Goal: Task Accomplishment & Management: Use online tool/utility

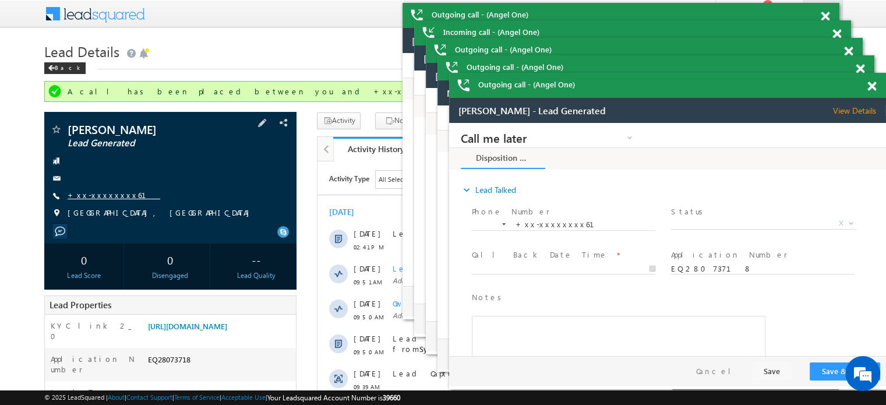
click at [100, 196] on link "+xx-xxxxxxxx61" at bounding box center [114, 195] width 93 height 10
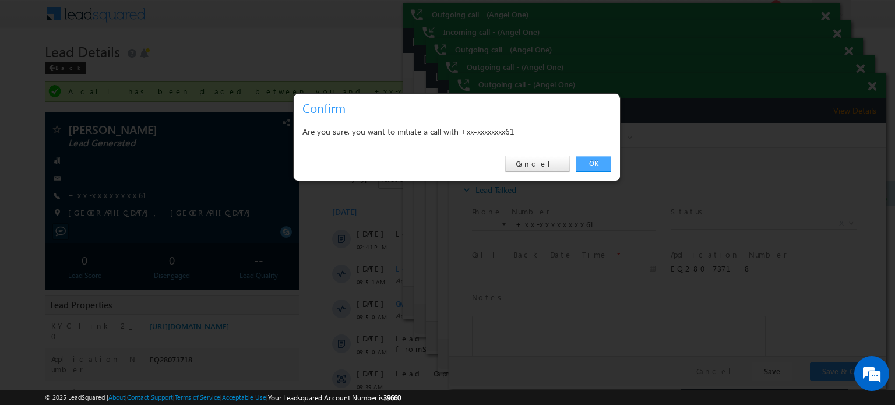
click at [597, 165] on link "OK" at bounding box center [593, 164] width 36 height 16
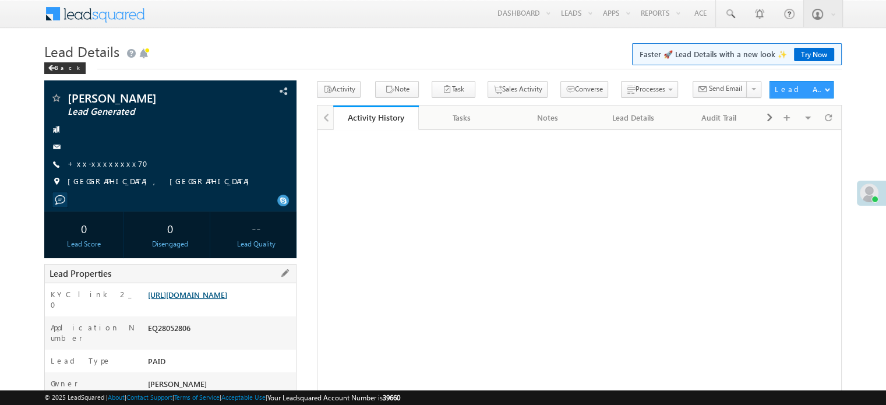
click at [181, 299] on link "https://angelbroking1-pk3em7sa.customui-test.leadsquared.com?leadId=dcb61413-85…" at bounding box center [187, 294] width 79 height 10
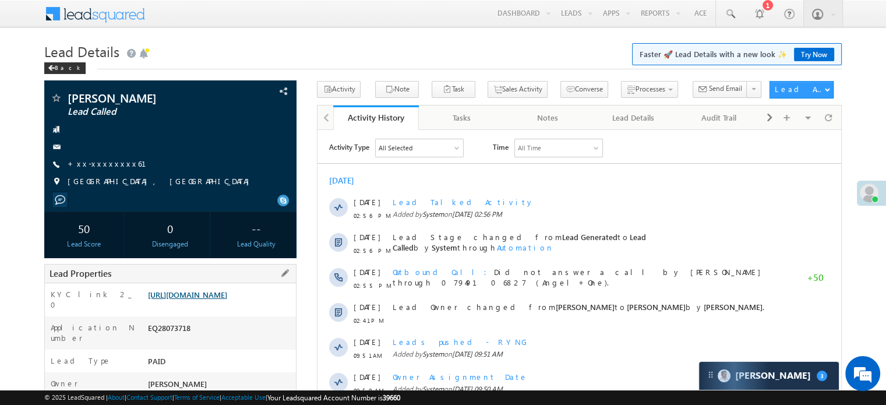
click at [194, 299] on link "[URL][DOMAIN_NAME]" at bounding box center [187, 294] width 79 height 10
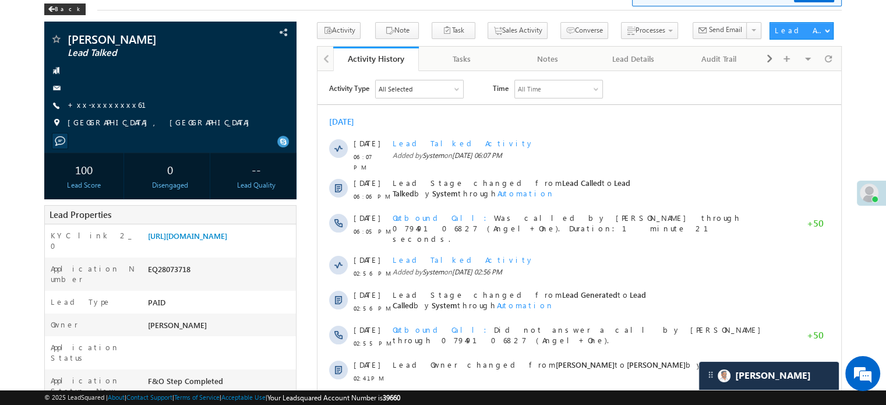
scroll to position [5533, 0]
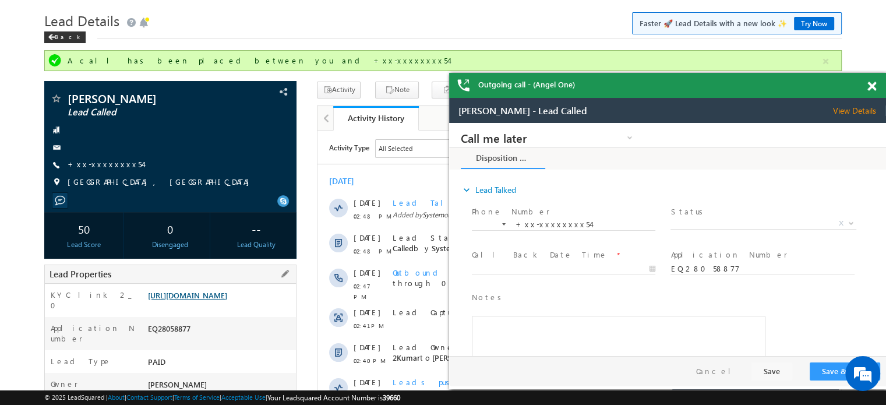
click at [227, 300] on link "https://angelbroking1-pk3em7sa.customui-test.leadsquared.com?leadId=6212afe5-3f…" at bounding box center [187, 295] width 79 height 10
click at [219, 300] on link "https://angelbroking1-pk3em7sa.customui-test.leadsquared.com?leadId=6212afe5-3f…" at bounding box center [187, 295] width 79 height 10
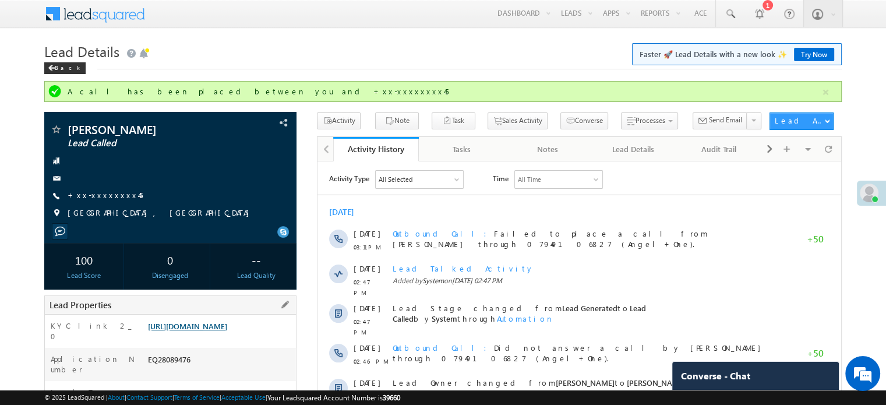
click at [207, 331] on link "https://angelbroking1-pk3em7sa.customui-test.leadsquared.com?leadId=1dc275a9-5e…" at bounding box center [187, 326] width 79 height 10
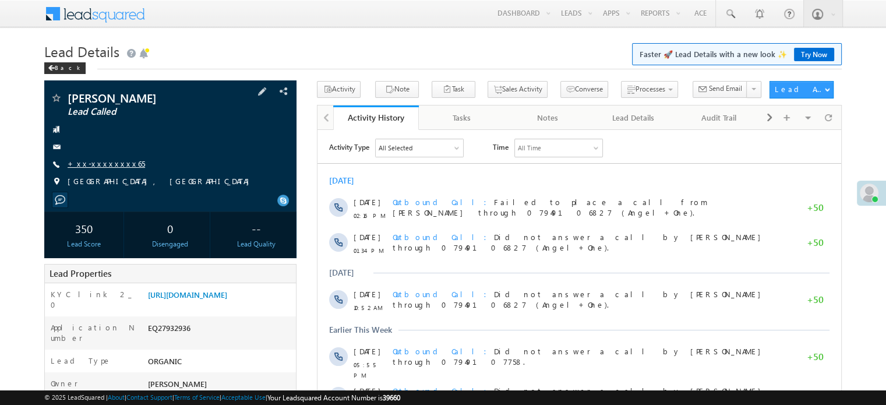
click at [94, 163] on link "+xx-xxxxxxxx65" at bounding box center [106, 163] width 77 height 10
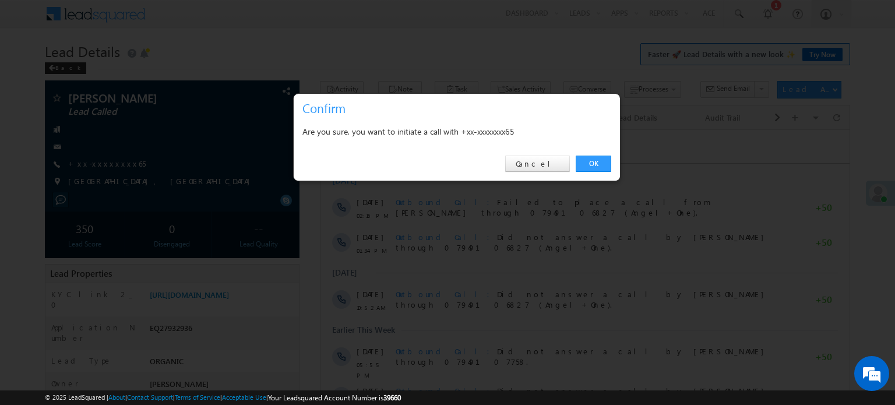
click at [592, 155] on div "OK Cancel" at bounding box center [457, 163] width 326 height 33
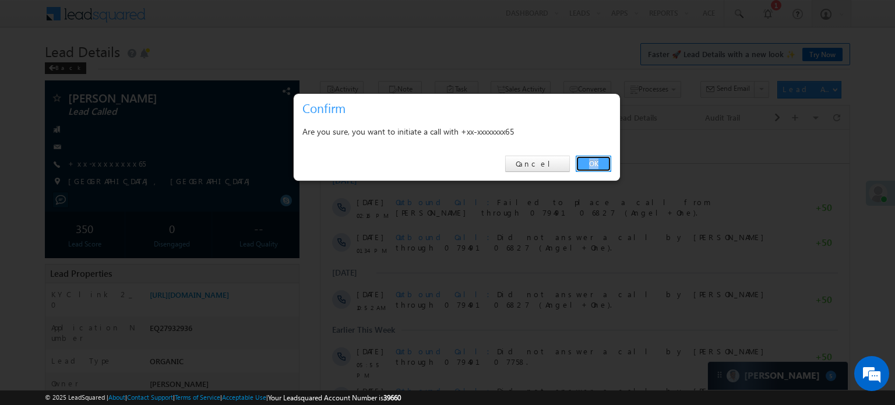
click at [594, 160] on link "OK" at bounding box center [593, 164] width 36 height 16
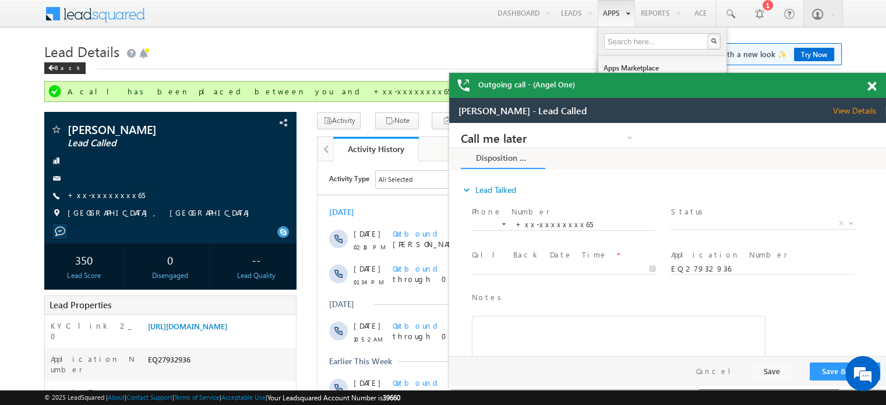
scroll to position [5533, 0]
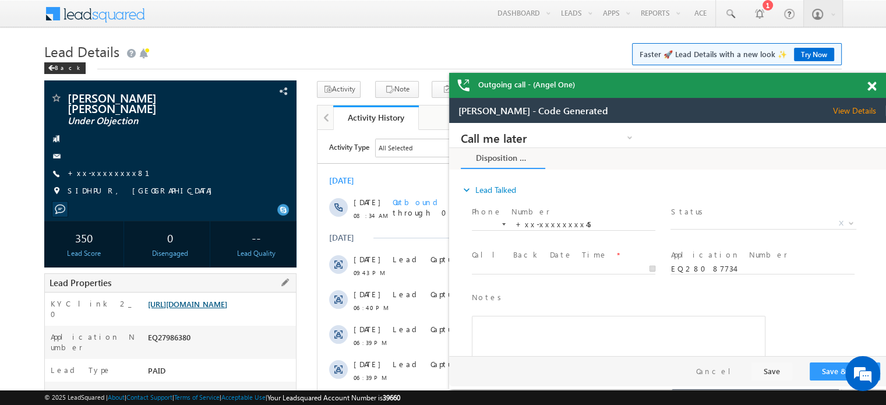
click at [205, 309] on link "https://angelbroking1-pk3em7sa.customui-test.leadsquared.com?leadId=f58e8c38-9f…" at bounding box center [187, 304] width 79 height 10
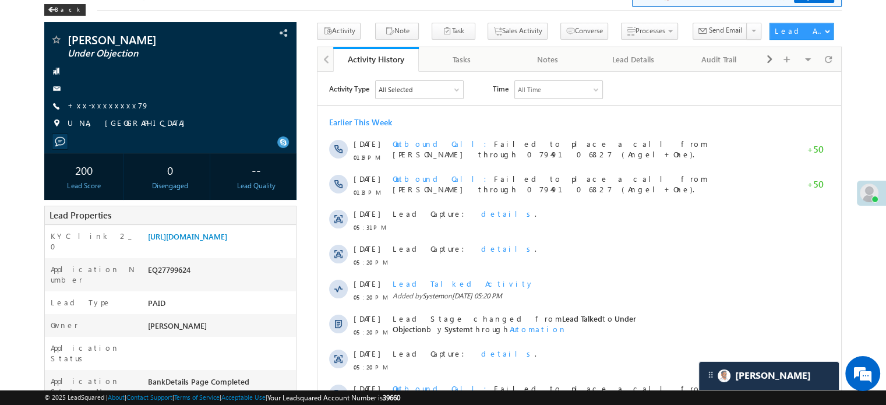
scroll to position [5533, 0]
click at [227, 241] on link "https://angelbroking1-pk3em7sa.customui-test.leadsquared.com?leadId=81f48b45-a5…" at bounding box center [187, 236] width 79 height 10
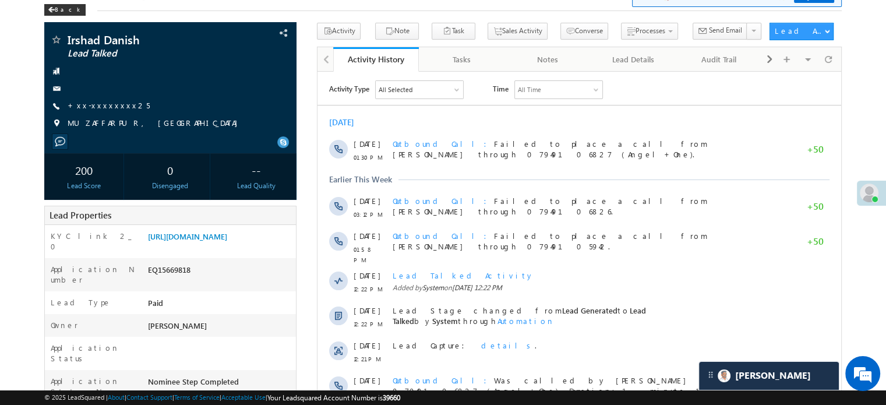
scroll to position [5533, 0]
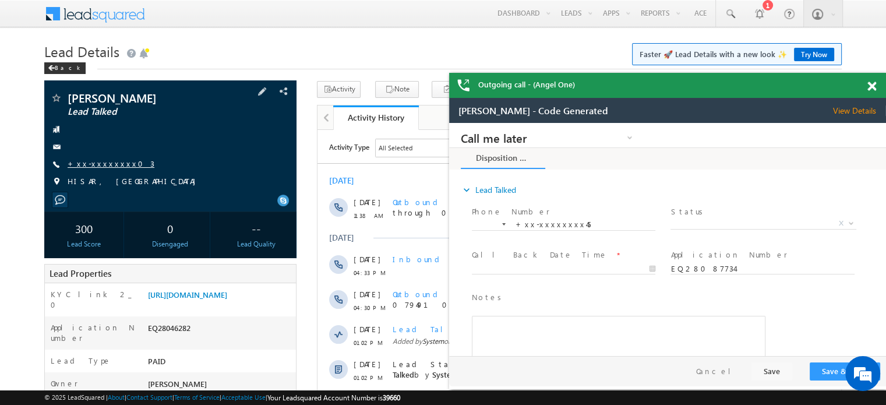
click at [104, 163] on link "+xx-xxxxxxxx03" at bounding box center [111, 163] width 87 height 10
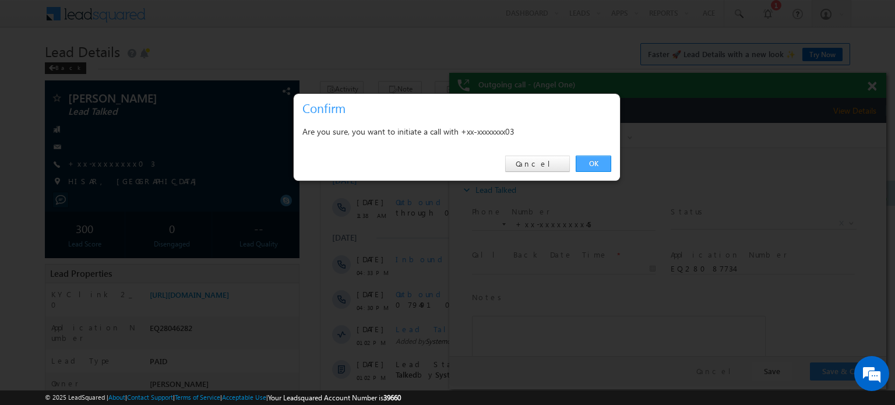
click at [588, 164] on link "OK" at bounding box center [593, 164] width 36 height 16
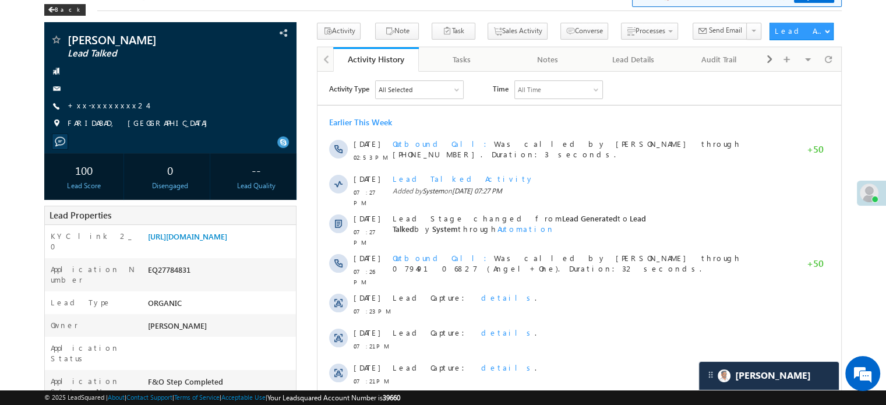
scroll to position [5533, 0]
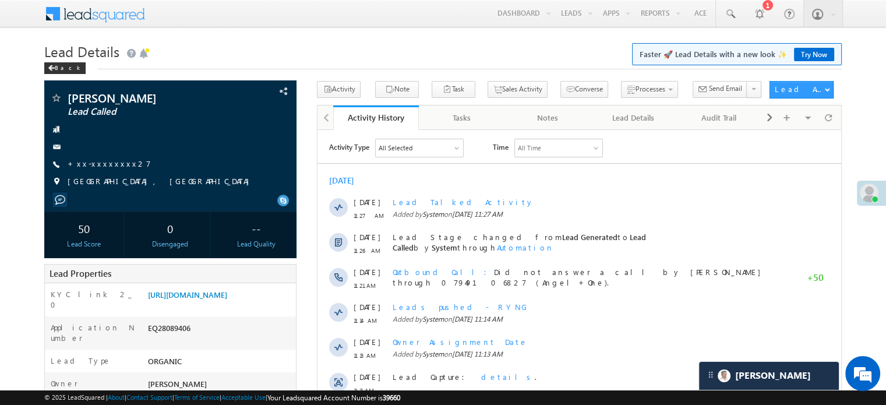
scroll to position [5533, 0]
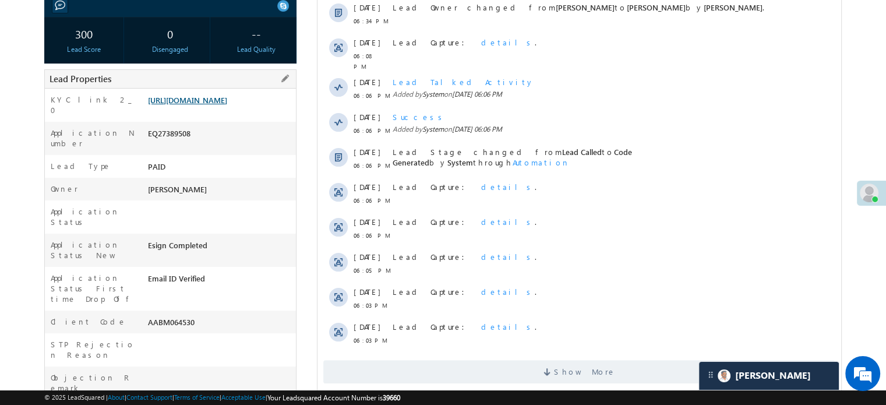
scroll to position [175, 0]
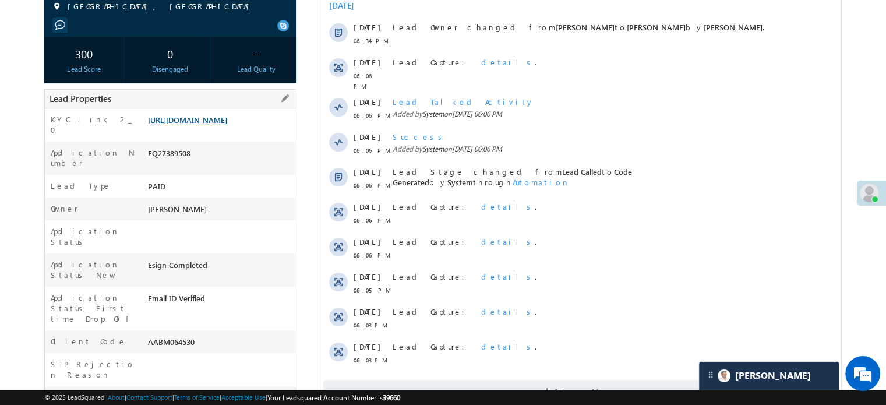
click at [191, 125] on link "https://angelbroking1-pk3em7sa.customui-test.leadsquared.com?leadId=b81cd1d6-52…" at bounding box center [187, 120] width 79 height 10
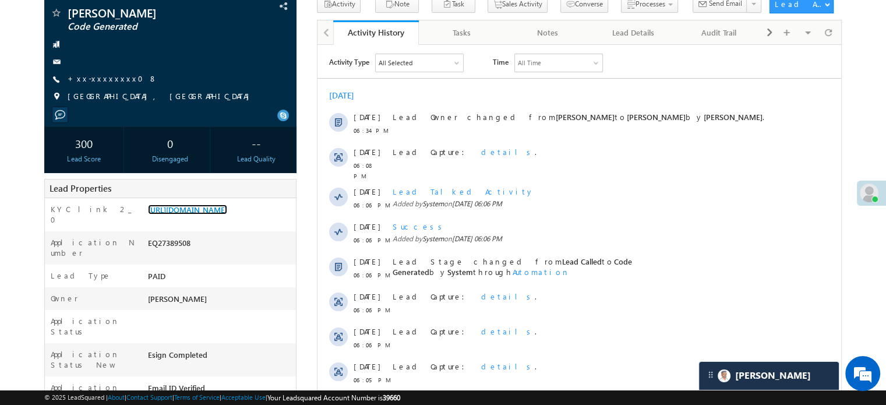
scroll to position [0, 0]
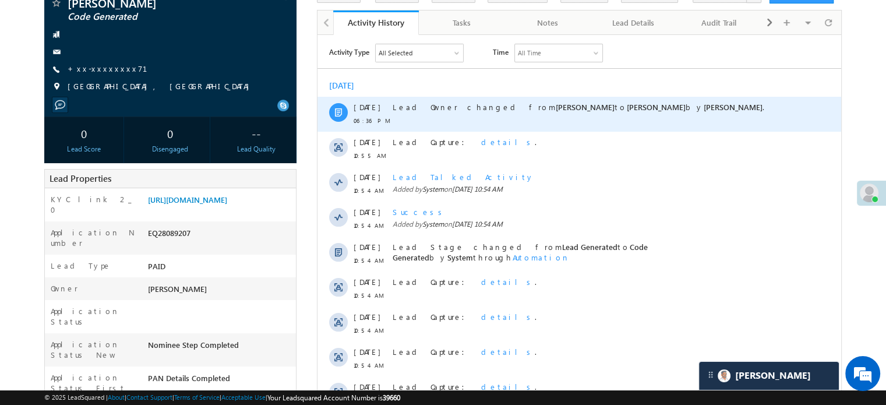
scroll to position [58, 0]
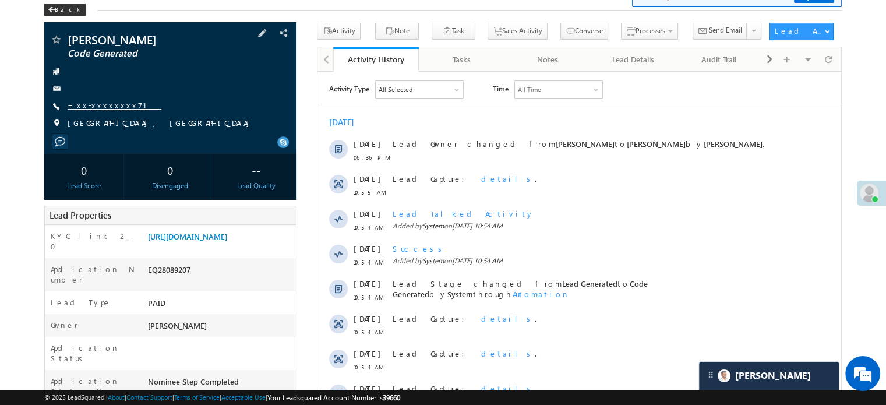
click at [106, 110] on link "+xx-xxxxxxxx71" at bounding box center [115, 105] width 94 height 10
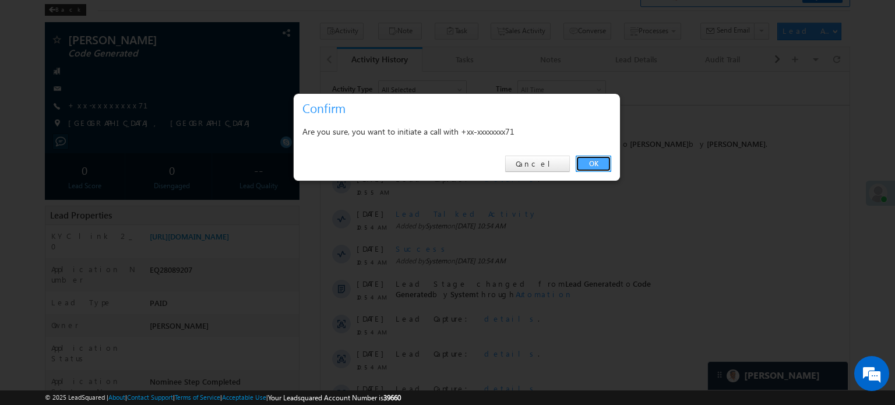
click at [598, 160] on link "OK" at bounding box center [593, 164] width 36 height 16
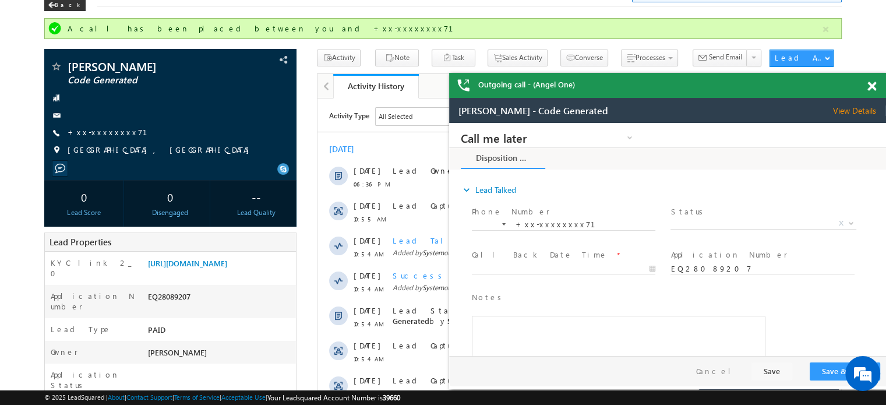
scroll to position [233, 0]
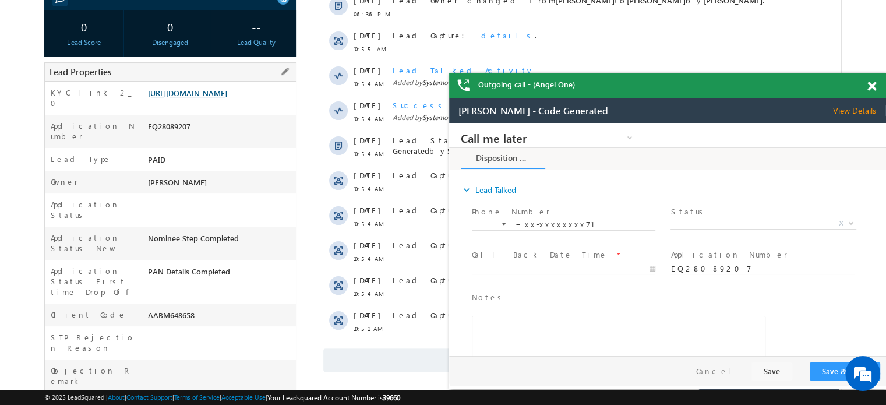
click at [178, 98] on link "https://angelbroking1-pk3em7sa.customui-test.leadsquared.com?leadId=1039dbb6-70…" at bounding box center [187, 93] width 79 height 10
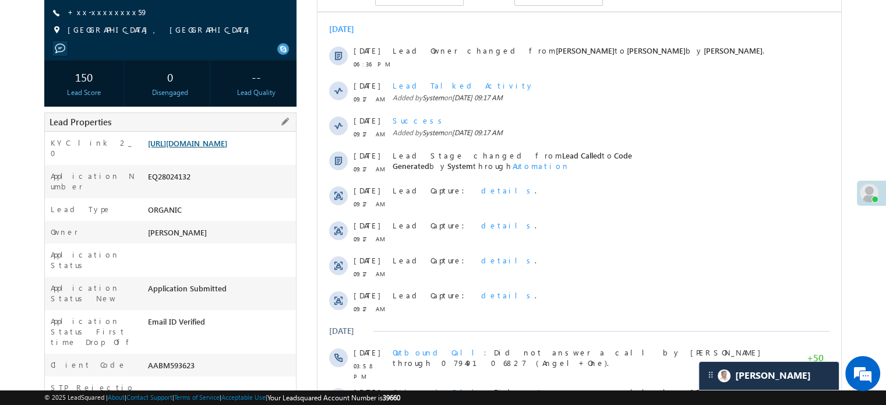
scroll to position [233, 0]
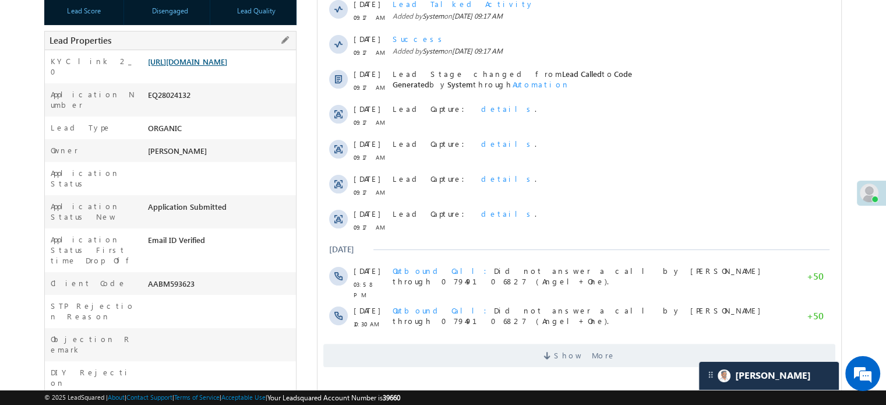
click at [214, 66] on link "[URL][DOMAIN_NAME]" at bounding box center [187, 61] width 79 height 10
